Goal: Task Accomplishment & Management: Complete application form

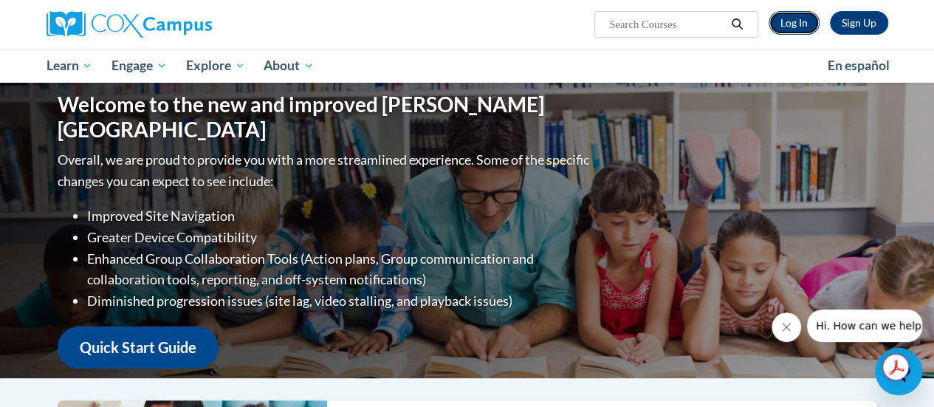
click at [797, 27] on link "Log In" at bounding box center [794, 23] width 51 height 24
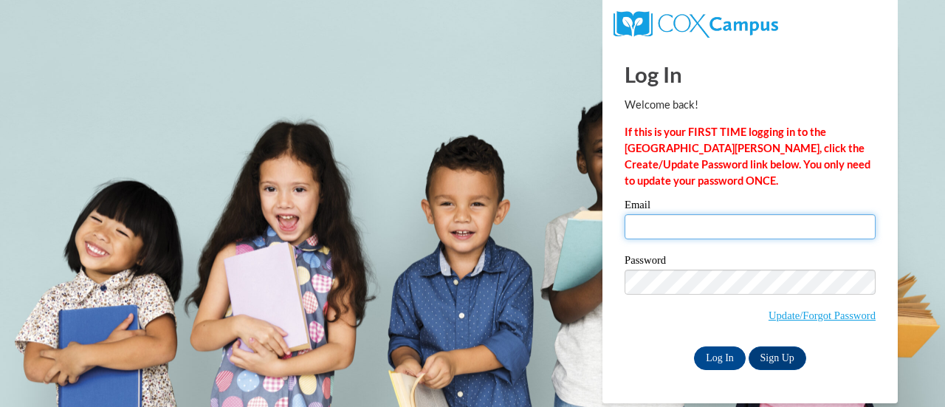
click at [687, 233] on input "Email" at bounding box center [750, 226] width 251 height 25
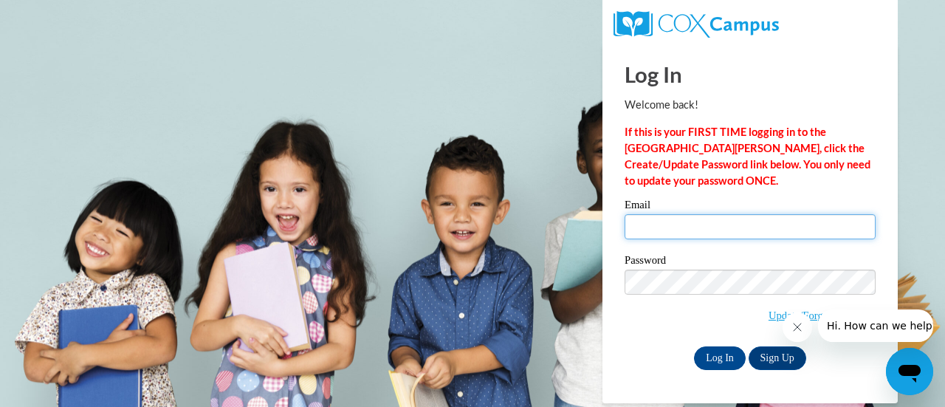
type input "autumn.rieger@rusd.org"
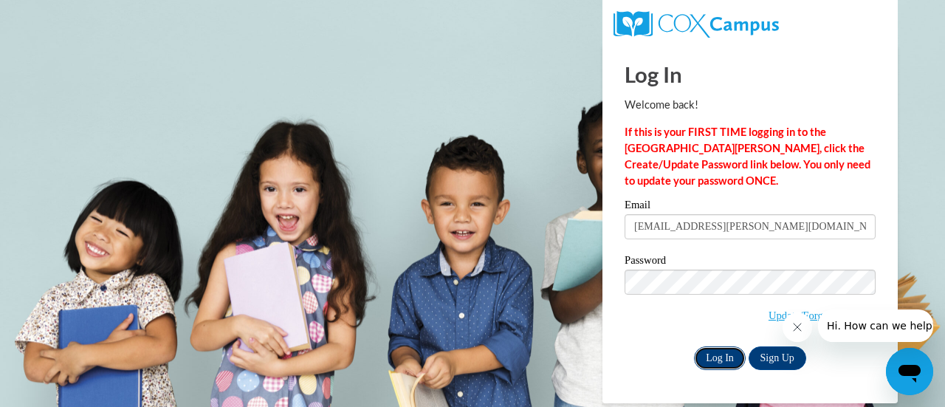
click at [729, 360] on input "Log In" at bounding box center [720, 358] width 52 height 24
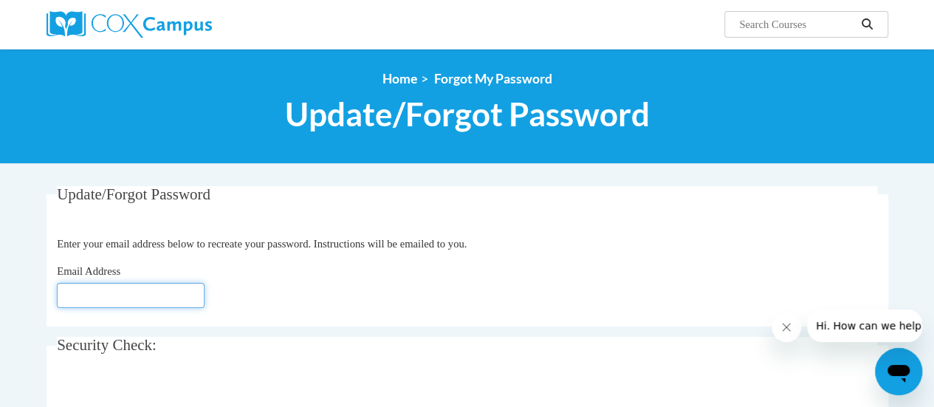
click at [155, 296] on input "Email Address" at bounding box center [131, 295] width 148 height 25
type input "[EMAIL_ADDRESS][DOMAIN_NAME]"
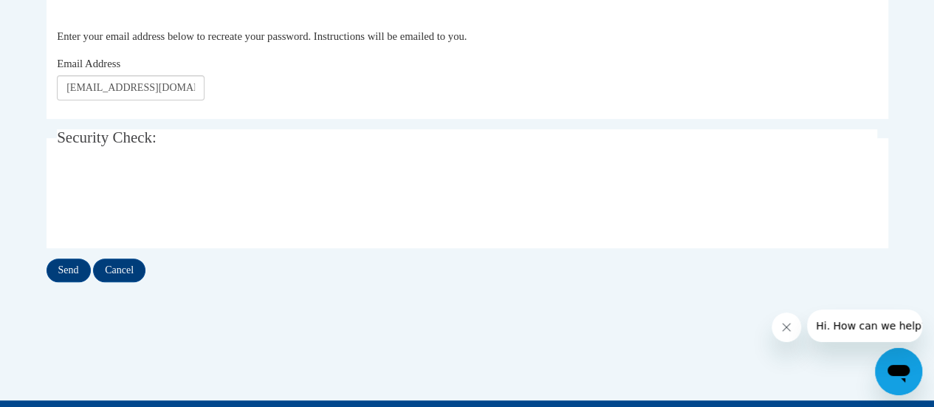
scroll to position [213, 0]
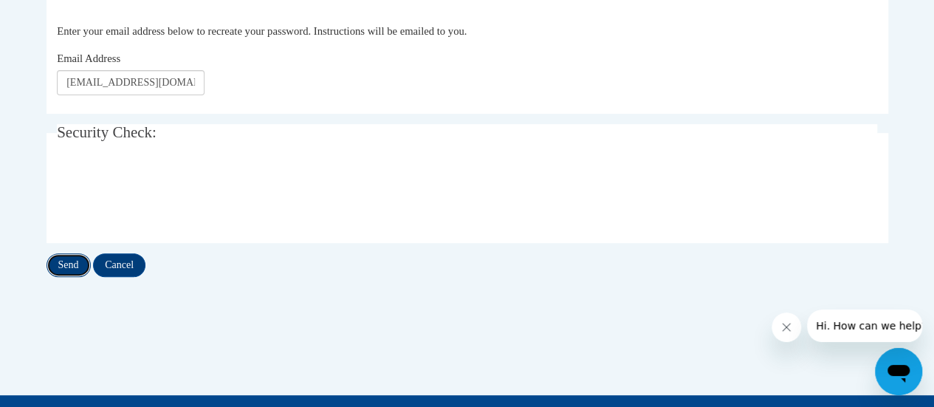
click at [62, 266] on input "Send" at bounding box center [69, 265] width 44 height 24
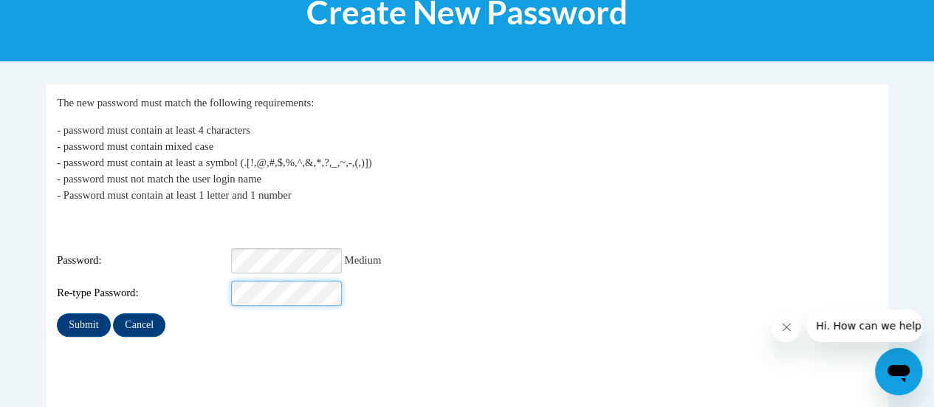
scroll to position [103, 0]
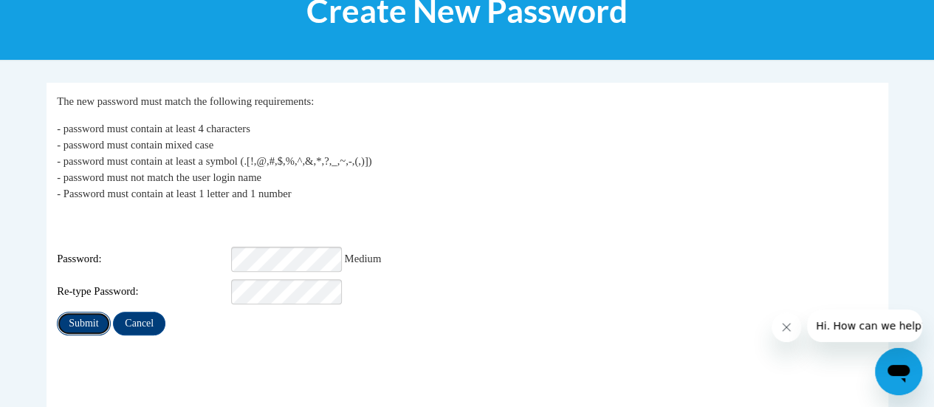
click at [82, 315] on input "Submit" at bounding box center [83, 324] width 53 height 24
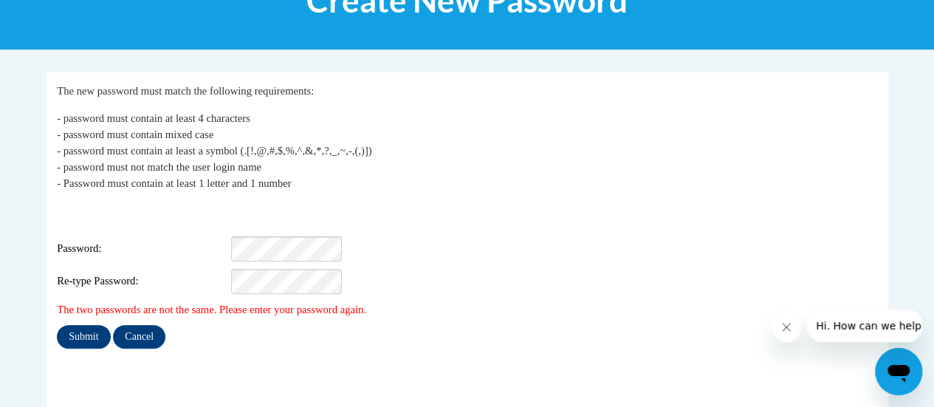
scroll to position [115, 0]
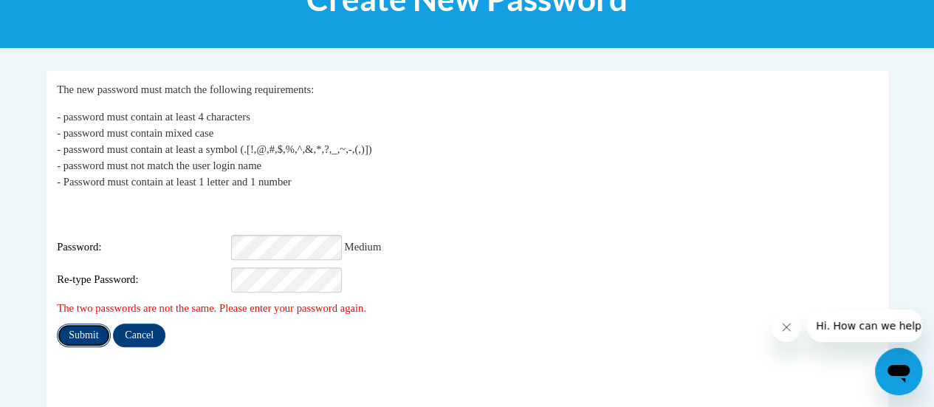
click at [89, 327] on input "Submit" at bounding box center [83, 335] width 53 height 24
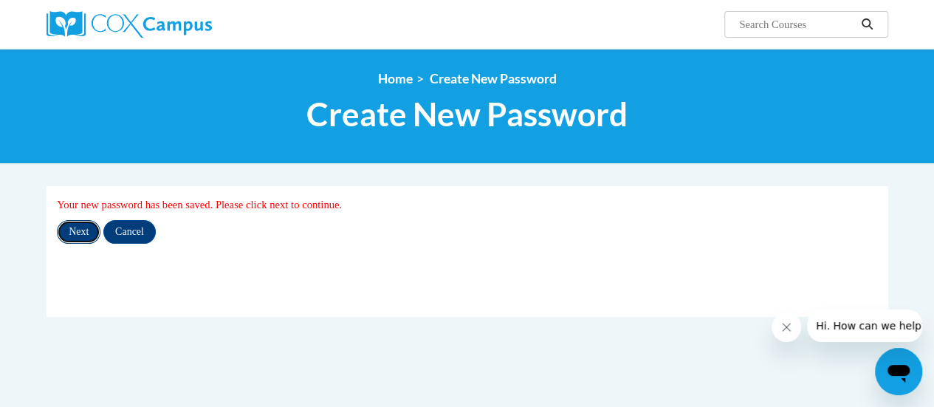
click at [73, 233] on input "Next" at bounding box center [79, 232] width 44 height 24
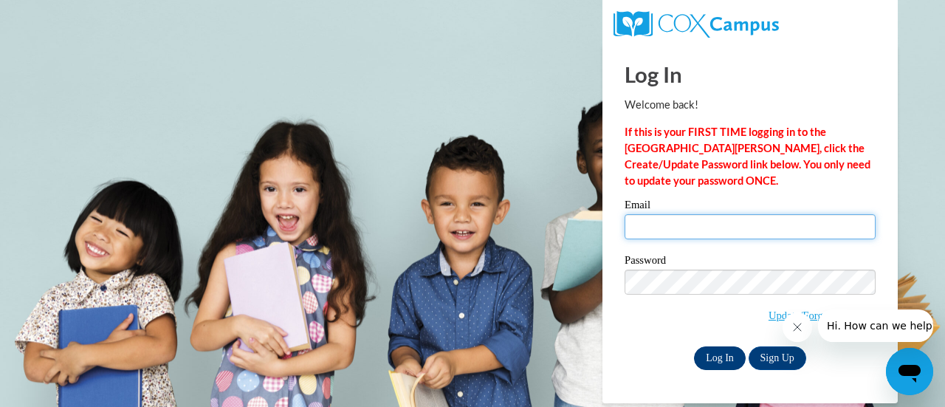
type input "autumn.rieger@rusd.org"
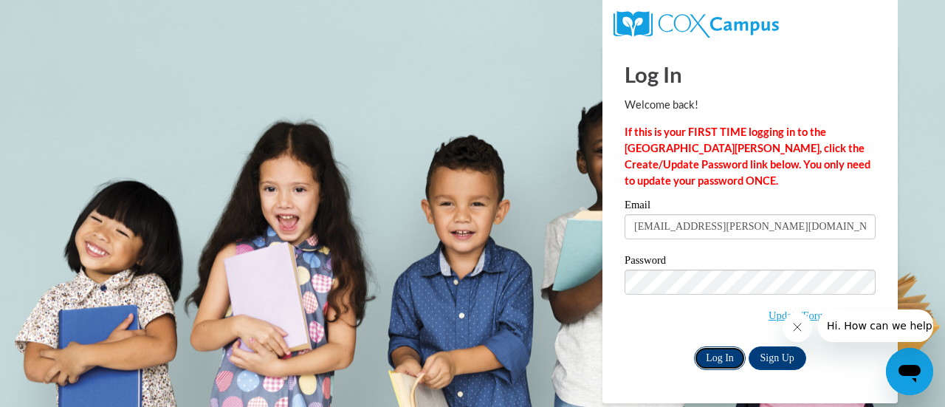
click at [722, 357] on input "Log In" at bounding box center [720, 358] width 52 height 24
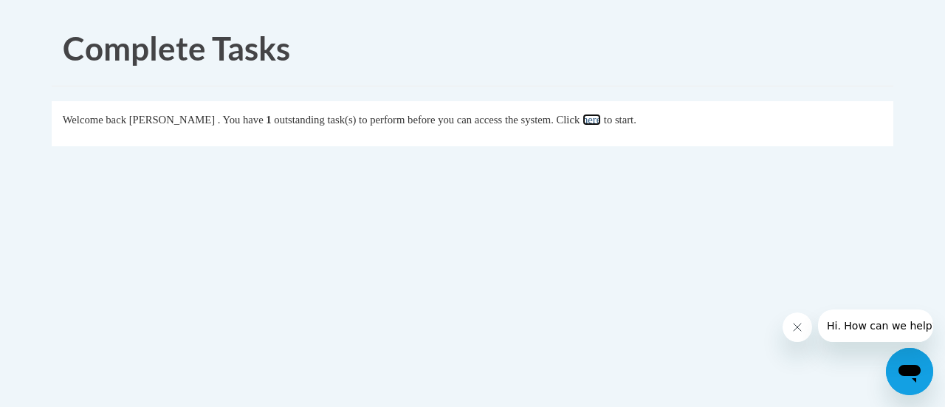
click at [601, 123] on link "here" at bounding box center [592, 120] width 18 height 12
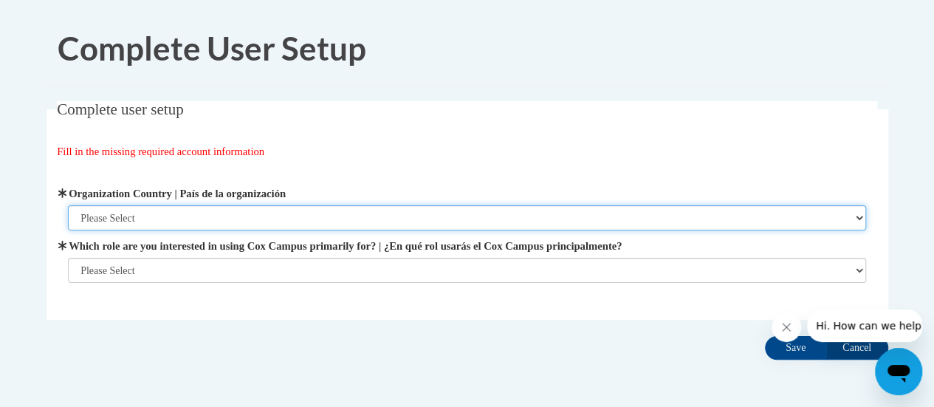
click at [572, 216] on select "Please Select United States | Estados Unidos Outside of the United States | Fue…" at bounding box center [467, 217] width 798 height 25
select select "ad49bcad-a171-4b2e-b99c-48b446064914"
click at [68, 205] on select "Please Select United States | Estados Unidos Outside of the United States | Fue…" at bounding box center [467, 217] width 798 height 25
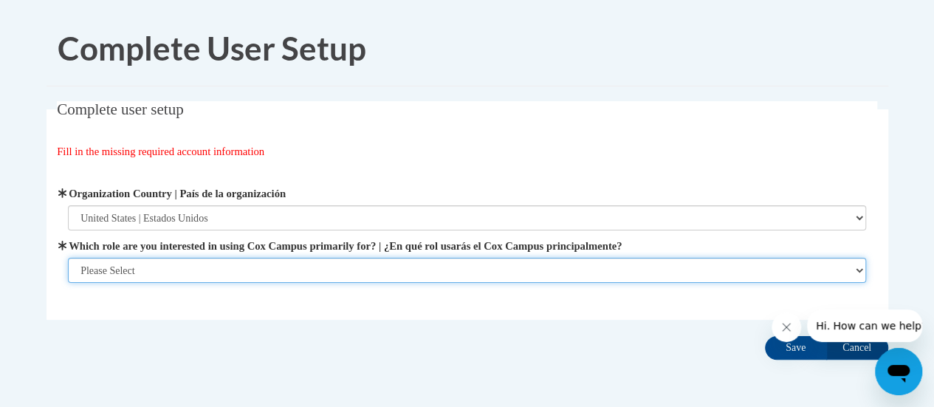
click at [450, 268] on select "Please Select College/University | Colegio/Universidad Community/Nonprofit Part…" at bounding box center [467, 270] width 798 height 25
select select "fbf2d438-af2f-41f8-98f1-81c410e29de3"
click at [68, 283] on select "Please Select College/University | Colegio/Universidad Community/Nonprofit Part…" at bounding box center [467, 270] width 798 height 25
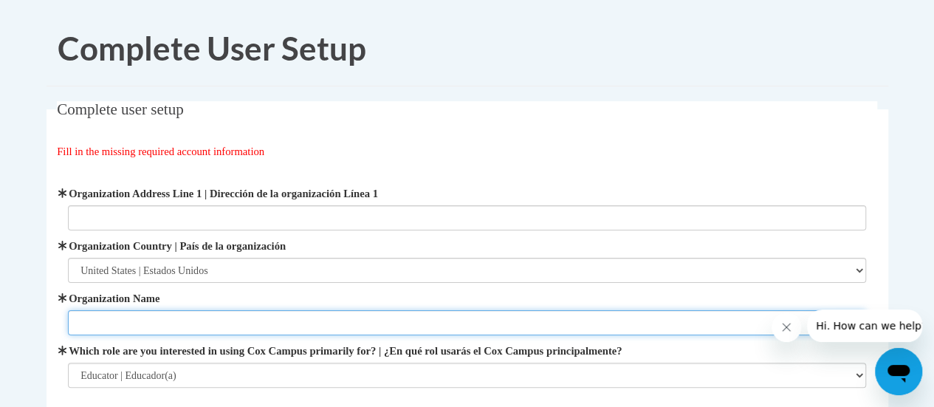
click at [419, 321] on input "Organization Name" at bounding box center [467, 322] width 798 height 25
type input "Racine Unified School District"
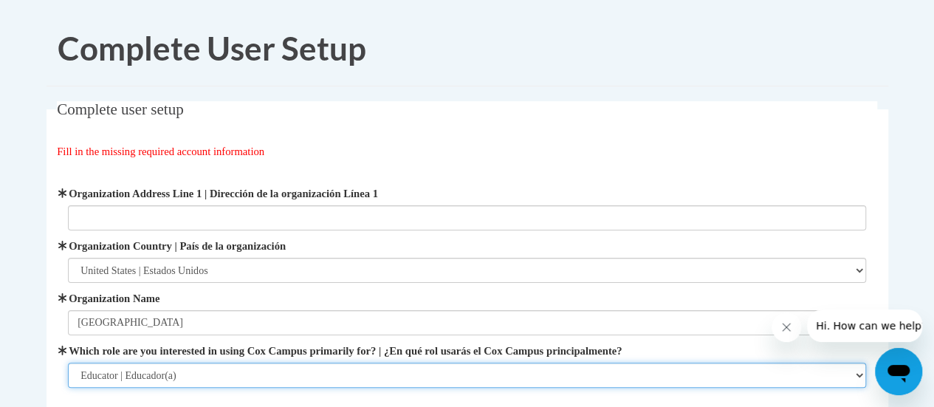
click at [385, 379] on select "Please Select College/University | Colegio/Universidad Community/Nonprofit Part…" at bounding box center [467, 375] width 798 height 25
click at [68, 363] on select "Please Select College/University | Colegio/Universidad Community/Nonprofit Part…" at bounding box center [467, 375] width 798 height 25
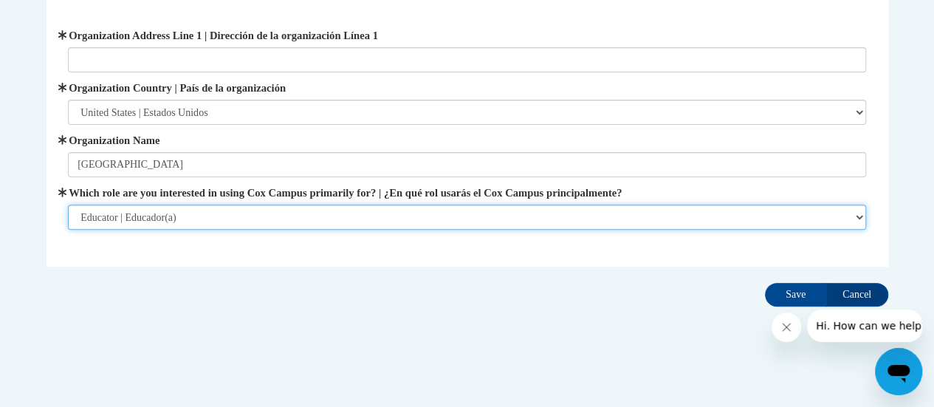
scroll to position [162, 0]
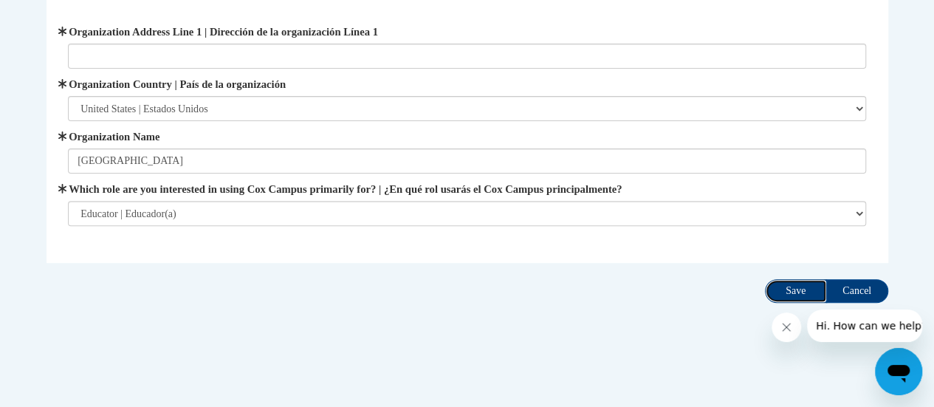
click at [798, 286] on input "Save" at bounding box center [796, 291] width 62 height 24
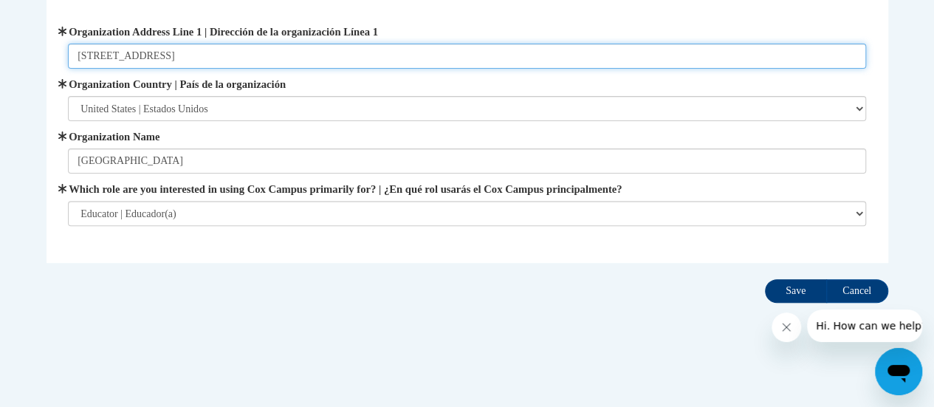
type input "3109 Mt Pleasant St., Racine, WI 53404"
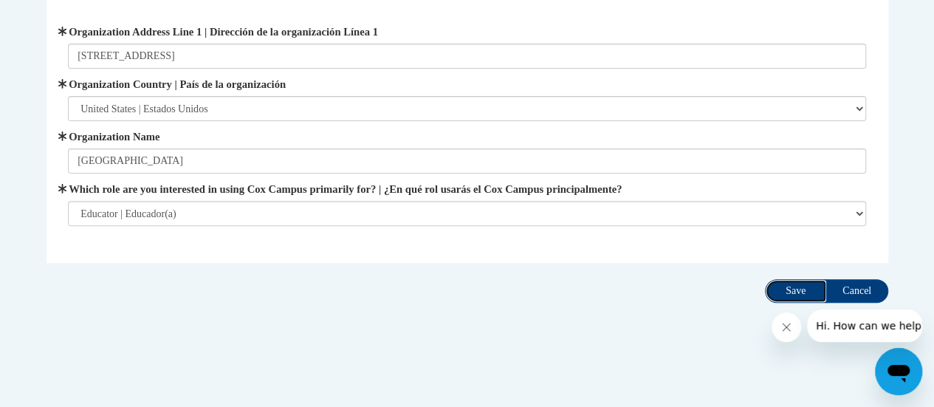
click at [805, 283] on input "Save" at bounding box center [796, 291] width 62 height 24
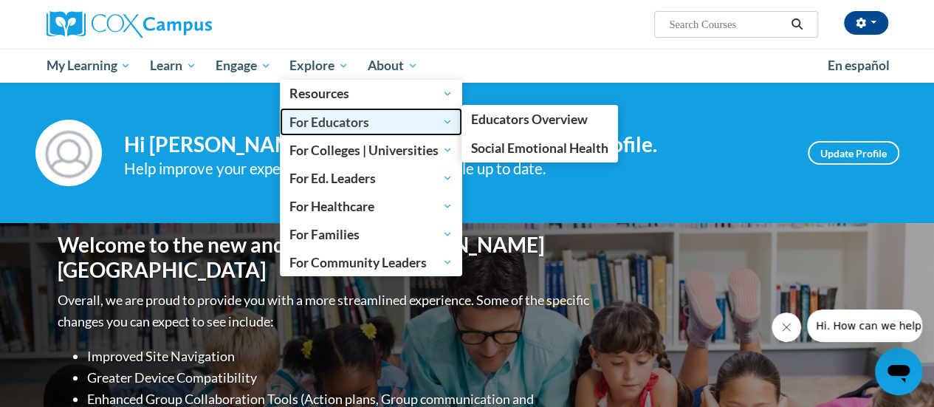
click at [402, 117] on span "For Educators" at bounding box center [370, 122] width 163 height 18
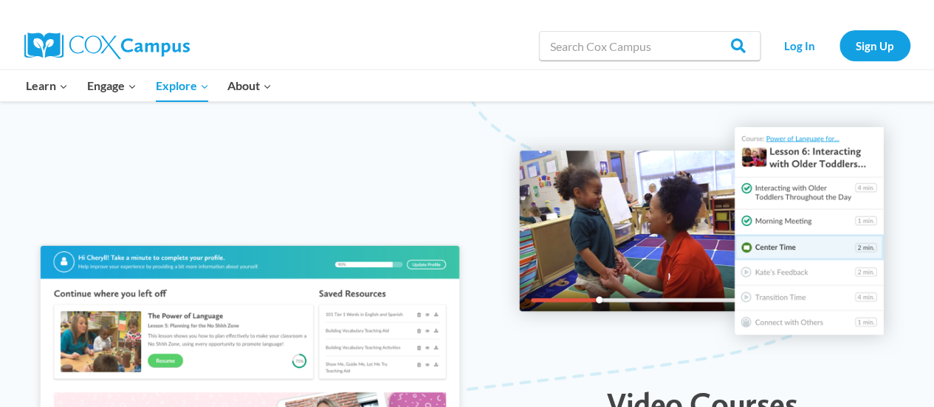
scroll to position [1587, 0]
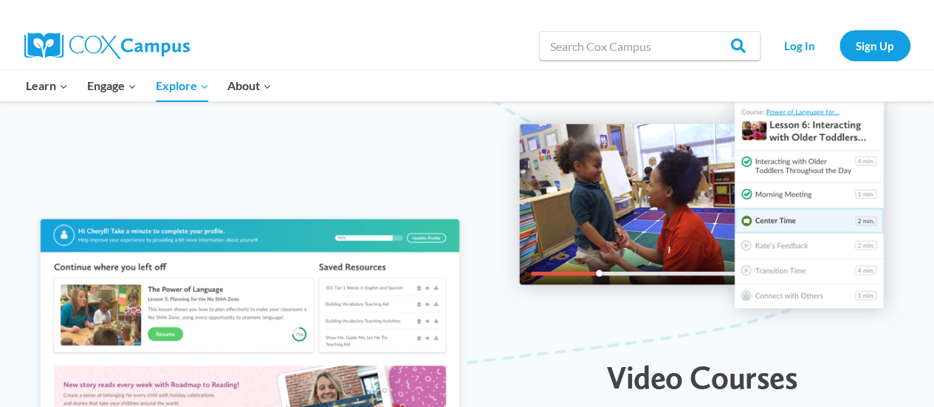
click at [69, 43] on img at bounding box center [106, 45] width 165 height 27
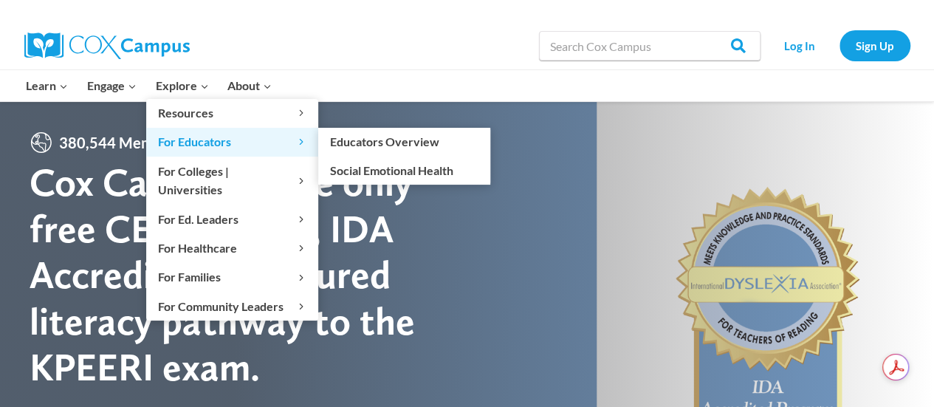
click at [227, 140] on span "For Educators Expand" at bounding box center [232, 141] width 148 height 19
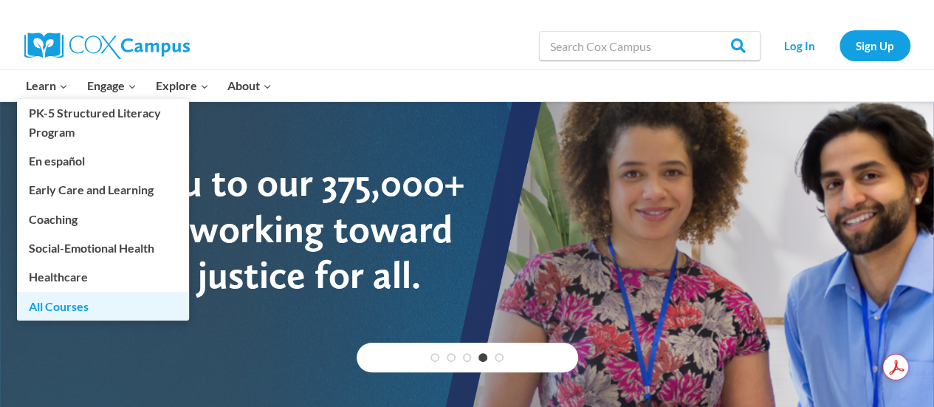
click at [78, 313] on link "All Courses" at bounding box center [103, 306] width 172 height 28
